Goal: Information Seeking & Learning: Understand process/instructions

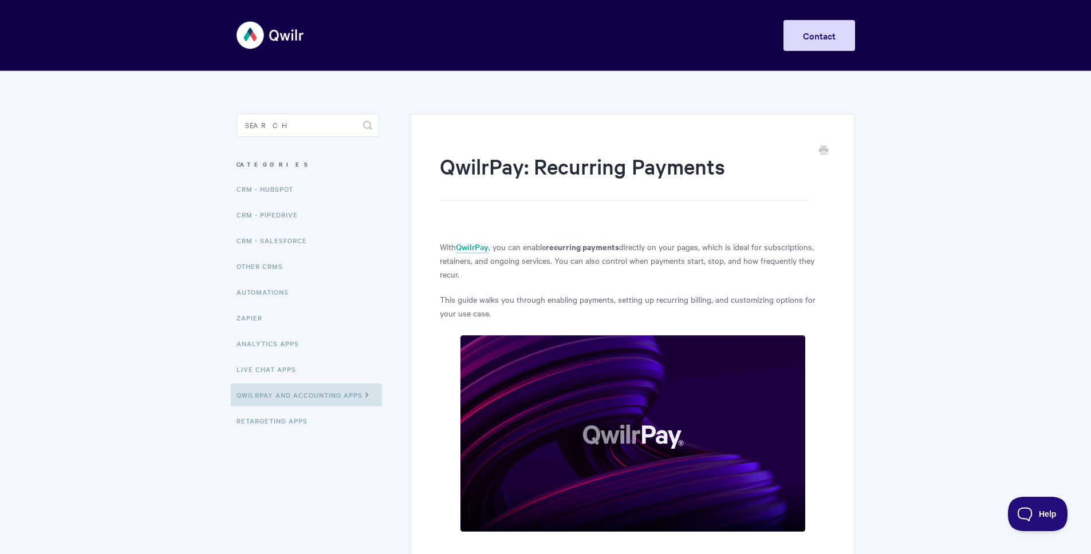
drag, startPoint x: 571, startPoint y: 248, endPoint x: 695, endPoint y: 246, distance: 123.7
click at [678, 246] on p "With QwilrPay , you can enable recurring payments directly on your pages, which…" at bounding box center [632, 260] width 385 height 41
click at [706, 246] on p "With QwilrPay , you can enable recurring payments directly on your pages, which…" at bounding box center [632, 260] width 385 height 41
drag, startPoint x: 685, startPoint y: 248, endPoint x: 710, endPoint y: 250, distance: 25.3
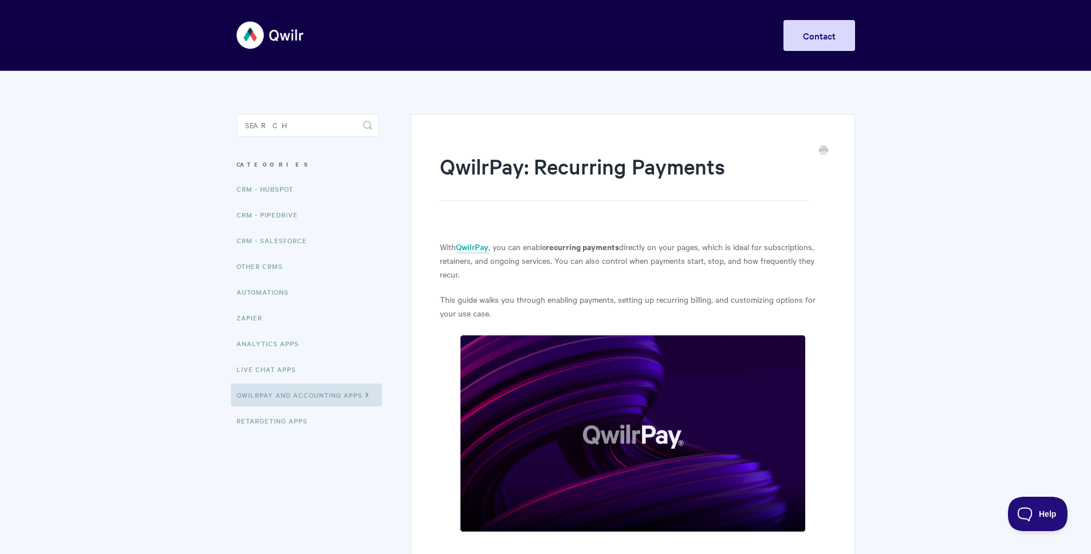
click at [692, 249] on p "With QwilrPay , you can enable recurring payments directly on your pages, which…" at bounding box center [632, 260] width 385 height 41
click at [509, 266] on p "With QwilrPay , you can enable recurring payments directly on your pages, which…" at bounding box center [632, 260] width 385 height 41
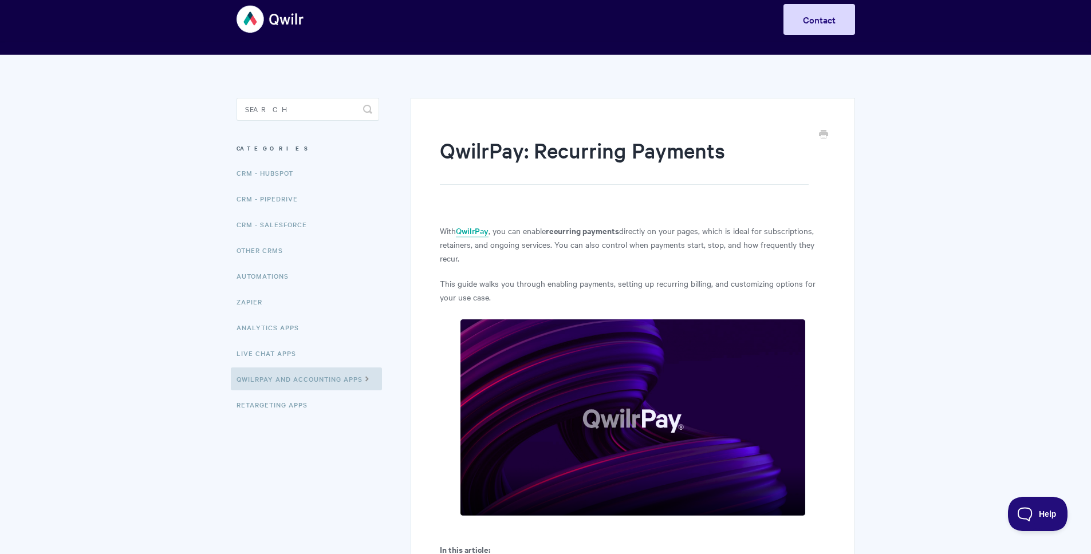
scroll to position [40, 0]
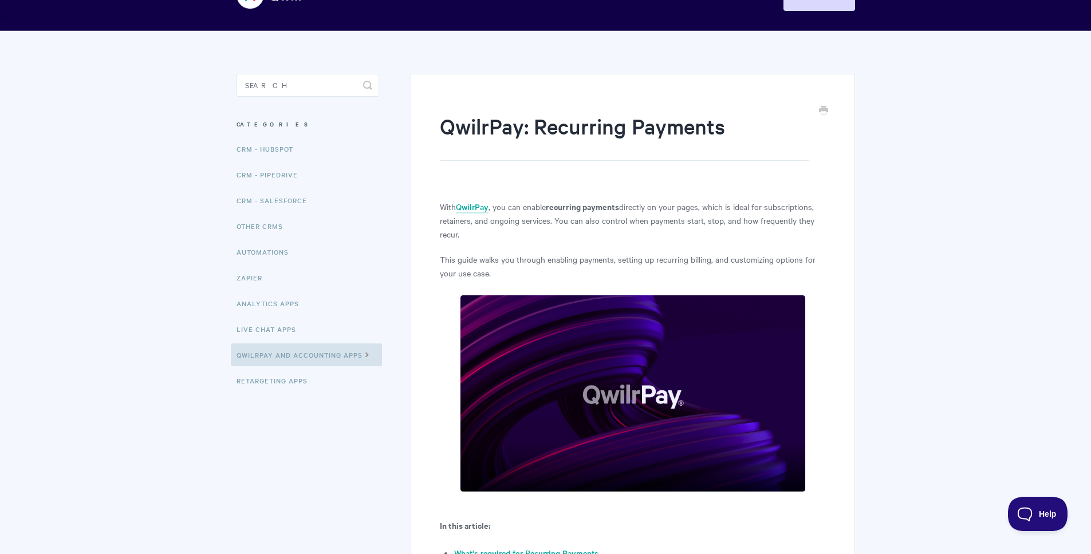
drag, startPoint x: 941, startPoint y: 361, endPoint x: 937, endPoint y: 355, distance: 7.0
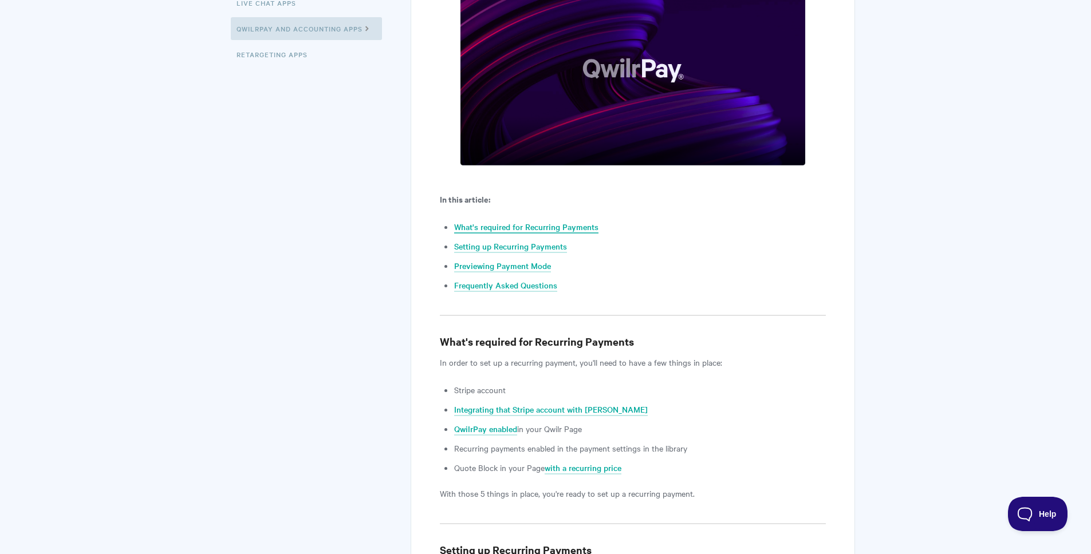
click at [557, 229] on link "What's required for Recurring Payments" at bounding box center [526, 227] width 144 height 13
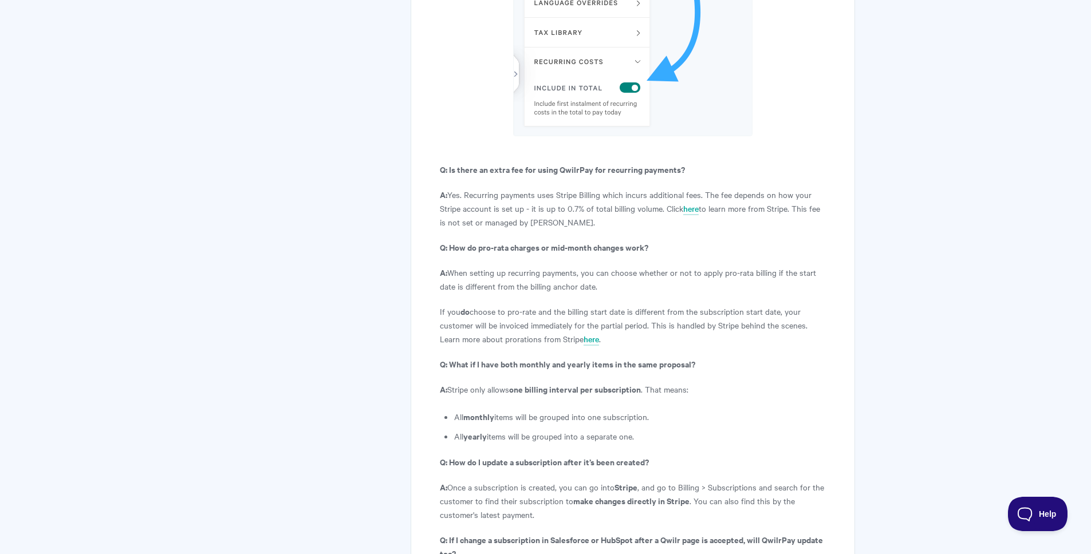
scroll to position [4101, 0]
drag, startPoint x: 472, startPoint y: 180, endPoint x: 522, endPoint y: 176, distance: 50.6
click at [487, 188] on p "A: Yes. Recurring payments uses Stripe Billing which incurs additional fees. Th…" at bounding box center [632, 208] width 385 height 41
click at [522, 188] on p "A: Yes. Recurring payments uses Stripe Billing which incurs additional fees. Th…" at bounding box center [632, 208] width 385 height 41
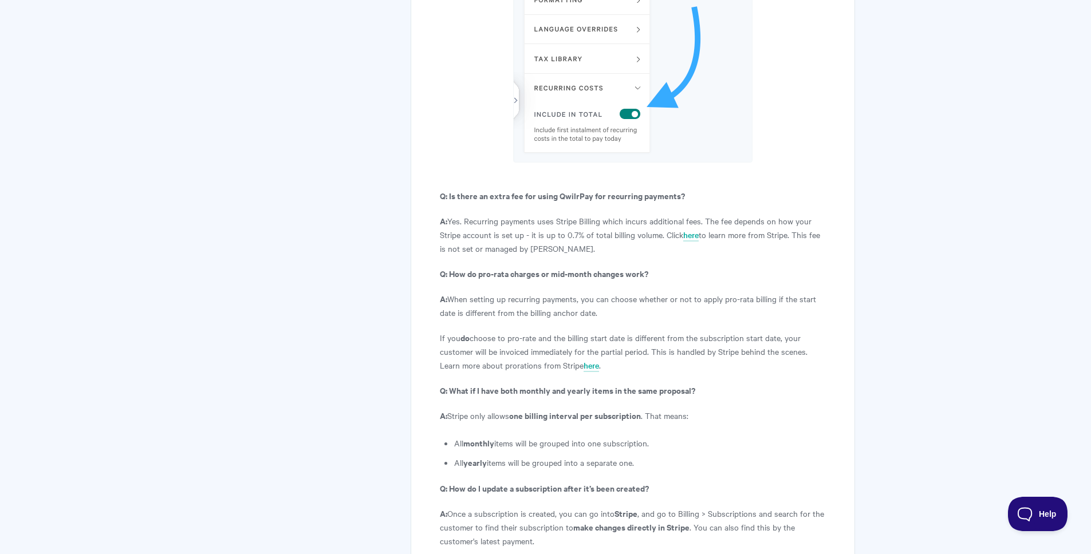
scroll to position [4074, 0]
drag, startPoint x: 479, startPoint y: 205, endPoint x: 532, endPoint y: 206, distance: 53.3
click at [501, 215] on p "A: Yes. Recurring payments uses Stripe Billing which incurs additional fees. Th…" at bounding box center [632, 235] width 385 height 41
click at [551, 215] on p "A: Yes. Recurring payments uses Stripe Billing which incurs additional fees. Th…" at bounding box center [632, 235] width 385 height 41
drag, startPoint x: 522, startPoint y: 226, endPoint x: 628, endPoint y: 231, distance: 106.1
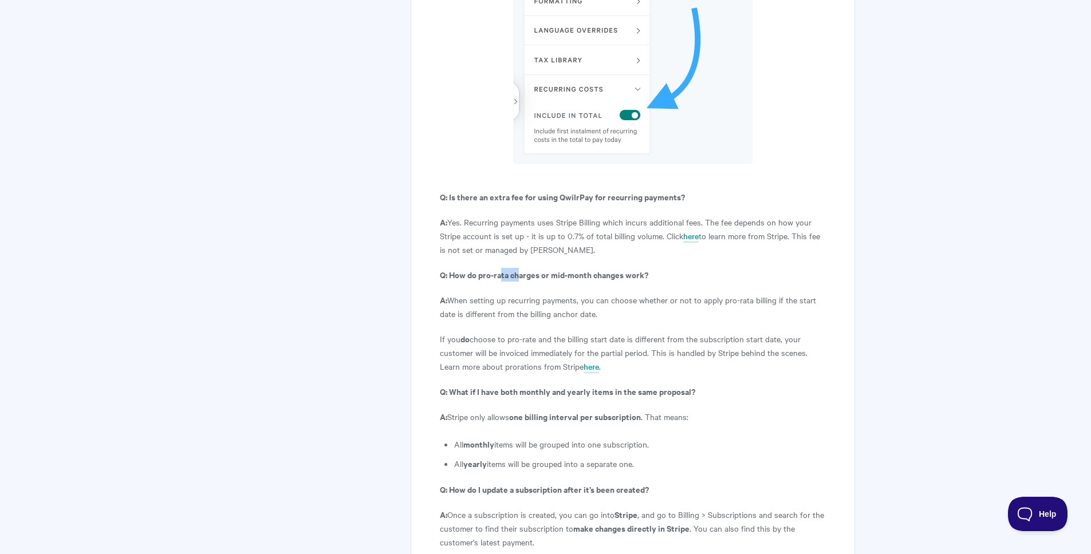
click at [579, 269] on strong "Q: How do pro-rata charges or mid-month changes work?" at bounding box center [544, 275] width 208 height 12
click at [628, 269] on strong "Q: How do pro-rata charges or mid-month changes work?" at bounding box center [544, 275] width 208 height 12
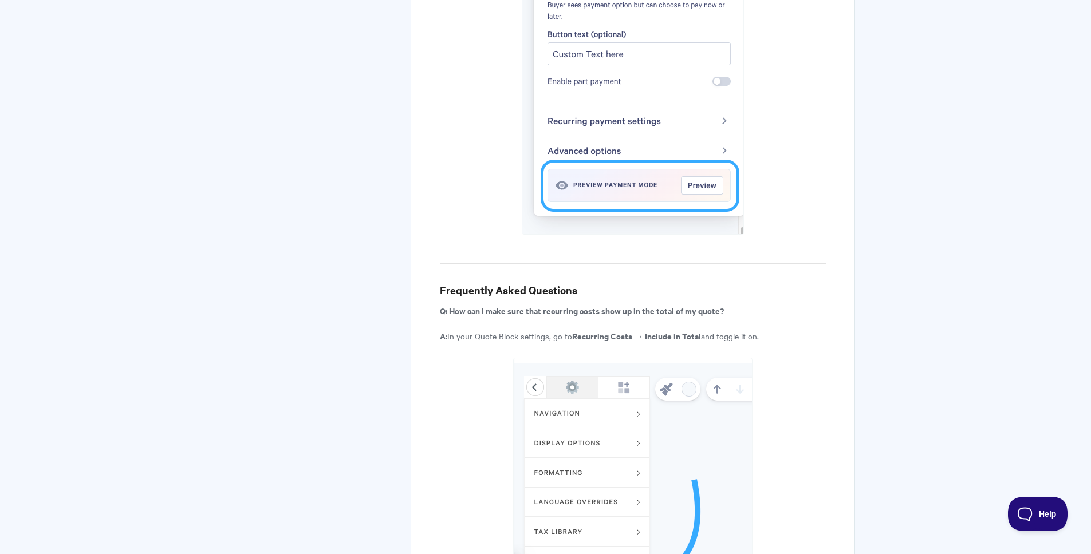
scroll to position [3576, 0]
